Goal: Task Accomplishment & Management: Manage account settings

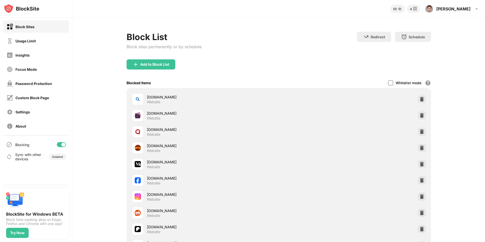
scroll to position [101, 0]
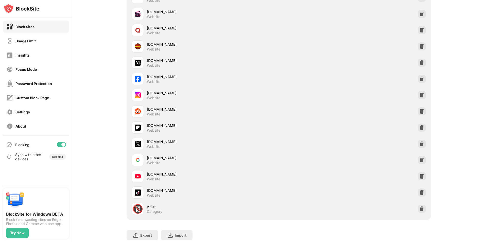
click at [424, 195] on div "[DOMAIN_NAME] Website" at bounding box center [279, 192] width 298 height 16
click at [422, 193] on img at bounding box center [421, 192] width 5 height 5
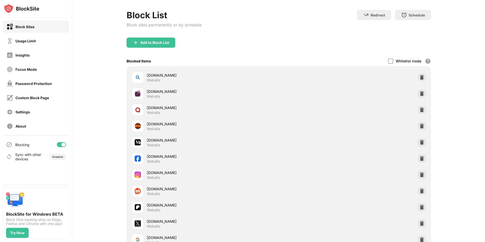
scroll to position [0, 0]
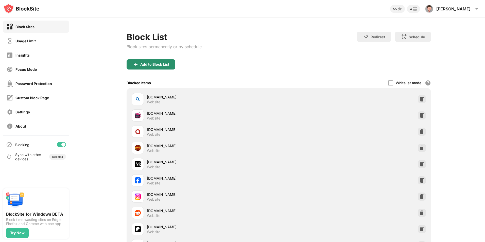
click at [164, 68] on div "Add to Block List" at bounding box center [150, 64] width 49 height 10
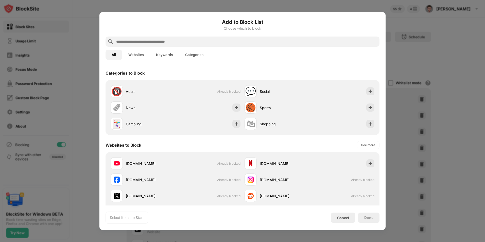
click at [180, 43] on input "text" at bounding box center [247, 42] width 262 height 6
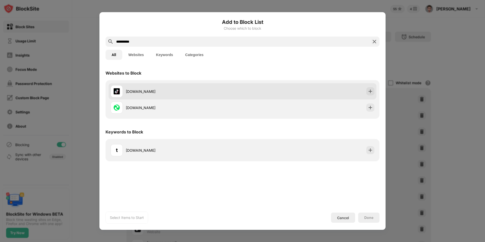
type input "**********"
click at [362, 96] on div "[DOMAIN_NAME]" at bounding box center [242, 91] width 268 height 16
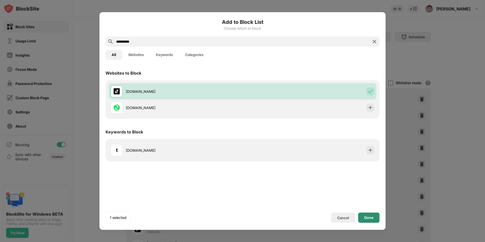
click at [374, 220] on div "Done" at bounding box center [368, 217] width 21 height 10
